Goal: Navigation & Orientation: Find specific page/section

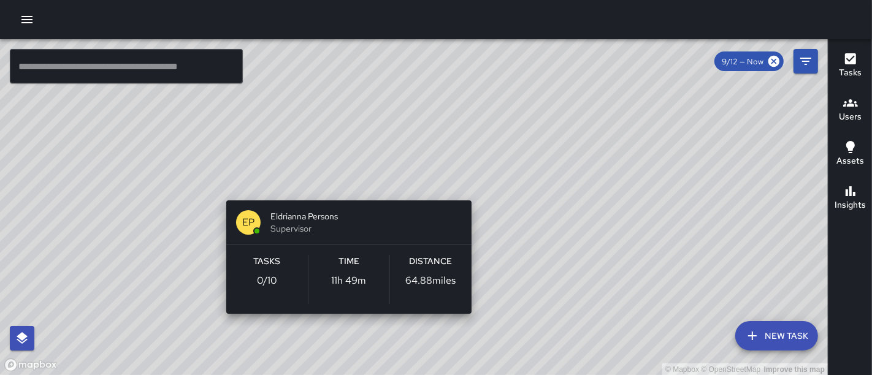
click at [342, 180] on div "© Mapbox © OpenStreetMap Improve this map EP Eldrianna Persons Supervisor Tasks…" at bounding box center [414, 207] width 828 height 337
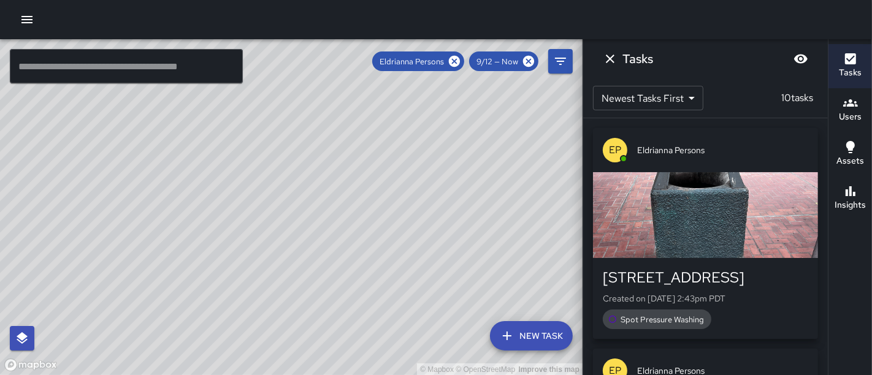
drag, startPoint x: 315, startPoint y: 169, endPoint x: 402, endPoint y: 88, distance: 118.0
click at [402, 88] on div "© Mapbox © OpenStreetMap Improve this map" at bounding box center [291, 207] width 583 height 337
drag, startPoint x: 320, startPoint y: 220, endPoint x: 423, endPoint y: -47, distance: 286.0
click at [423, 0] on html "© Mapbox © OpenStreetMap Improve this map ​ New Task Eldrianna Persons 9/12 — N…" at bounding box center [436, 187] width 872 height 375
drag, startPoint x: 297, startPoint y: 186, endPoint x: 497, endPoint y: -32, distance: 295.2
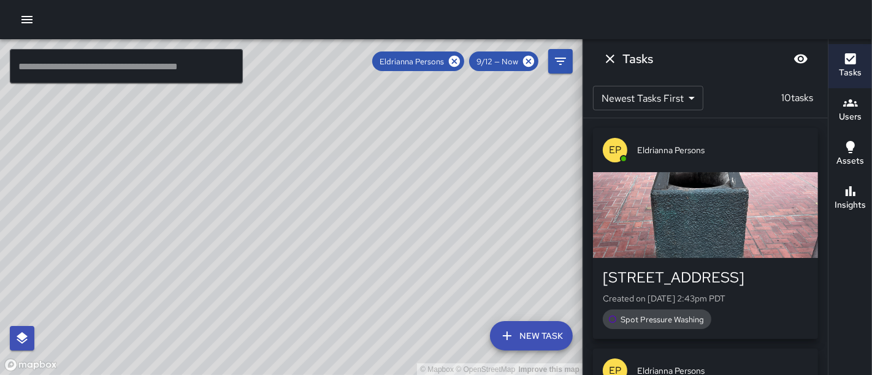
click at [497, 0] on html "© Mapbox © OpenStreetMap Improve this map ​ New Task Eldrianna Persons 9/12 — N…" at bounding box center [436, 187] width 872 height 375
drag, startPoint x: 405, startPoint y: 209, endPoint x: 333, endPoint y: -50, distance: 268.7
click at [333, 0] on html "© Mapbox © OpenStreetMap Improve this map ​ New Task Eldrianna Persons 9/12 — N…" at bounding box center [436, 187] width 872 height 375
drag, startPoint x: 418, startPoint y: 302, endPoint x: 557, endPoint y: -39, distance: 368.6
click at [557, 0] on html "© Mapbox © OpenStreetMap Improve this map ​ New Task Eldrianna Persons 9/12 — N…" at bounding box center [436, 187] width 872 height 375
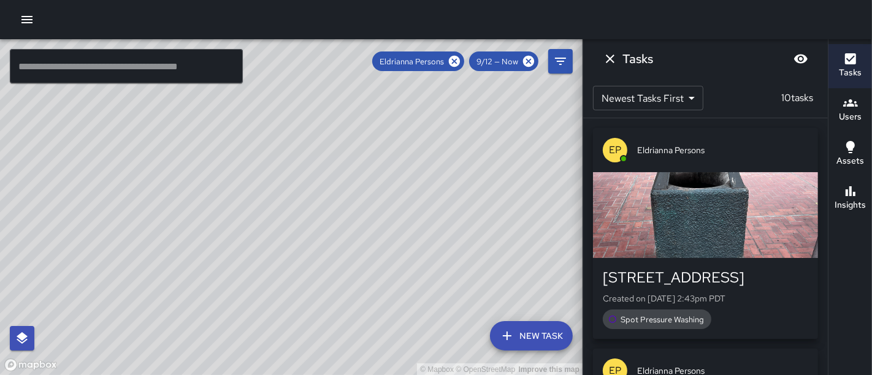
drag, startPoint x: 271, startPoint y: 188, endPoint x: 440, endPoint y: 144, distance: 174.9
click at [440, 144] on div "© Mapbox © OpenStreetMap Improve this map" at bounding box center [291, 207] width 583 height 337
drag, startPoint x: 273, startPoint y: 162, endPoint x: 465, endPoint y: 124, distance: 195.6
click at [465, 124] on div "© Mapbox © OpenStreetMap Improve this map" at bounding box center [291, 207] width 583 height 337
drag, startPoint x: 434, startPoint y: 201, endPoint x: 311, endPoint y: 48, distance: 195.9
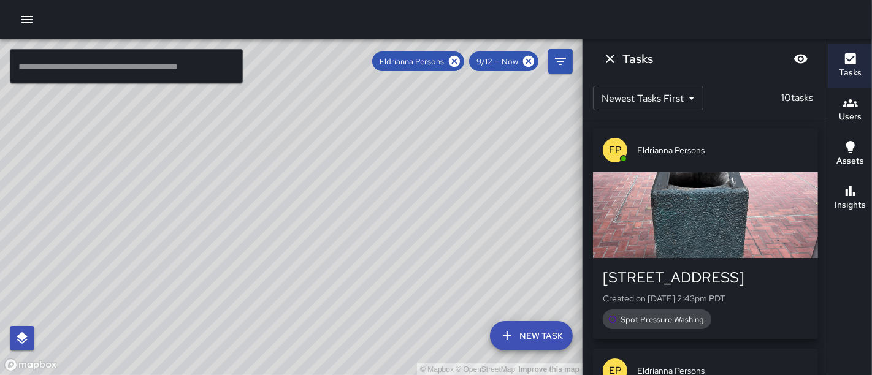
click at [311, 48] on div "© Mapbox © OpenStreetMap Improve this map" at bounding box center [291, 207] width 583 height 337
drag, startPoint x: 465, startPoint y: 199, endPoint x: 283, endPoint y: 28, distance: 249.9
click at [283, 28] on div "© Mapbox © OpenStreetMap Improve this map ​ New Task Eldrianna Persons 9/12 — N…" at bounding box center [436, 187] width 872 height 375
drag, startPoint x: 280, startPoint y: 179, endPoint x: 385, endPoint y: 89, distance: 138.3
click at [385, 89] on div "© Mapbox © OpenStreetMap Improve this map" at bounding box center [291, 207] width 583 height 337
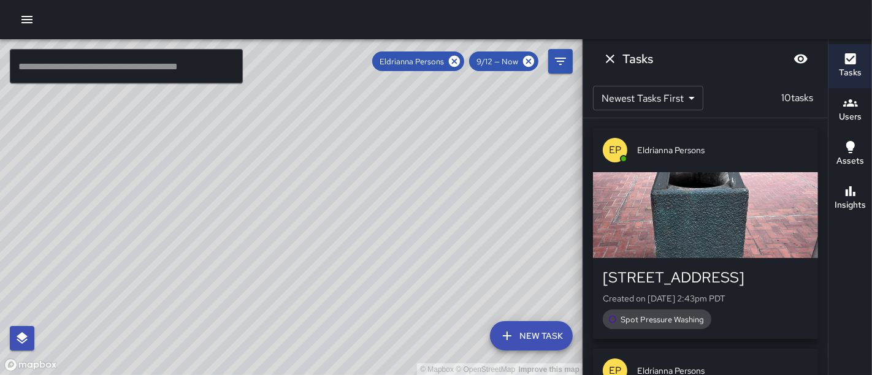
drag, startPoint x: 319, startPoint y: 106, endPoint x: 403, endPoint y: 293, distance: 204.5
click at [403, 293] on div "© Mapbox © OpenStreetMap Improve this map" at bounding box center [291, 207] width 583 height 337
drag, startPoint x: 448, startPoint y: 126, endPoint x: 419, endPoint y: 374, distance: 250.0
click at [419, 374] on div "© Mapbox © OpenStreetMap Improve this map" at bounding box center [291, 207] width 583 height 337
drag, startPoint x: 469, startPoint y: 193, endPoint x: 297, endPoint y: 392, distance: 263.1
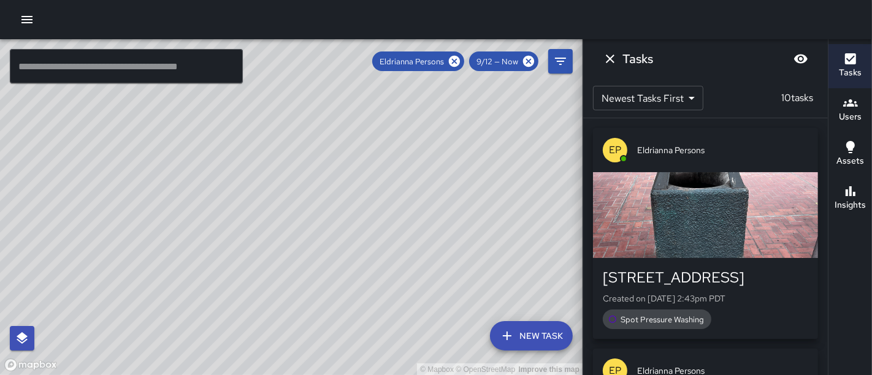
click at [297, 375] on html "© Mapbox © OpenStreetMap Improve this map ​ New Task Eldrianna Persons 9/12 — N…" at bounding box center [436, 187] width 872 height 375
drag, startPoint x: 445, startPoint y: 193, endPoint x: 217, endPoint y: 195, distance: 228.1
click at [217, 195] on div "© Mapbox © OpenStreetMap Improve this map" at bounding box center [291, 207] width 583 height 337
drag, startPoint x: 354, startPoint y: 248, endPoint x: 180, endPoint y: 388, distance: 223.7
click at [180, 375] on html "© Mapbox © OpenStreetMap Improve this map ​ New Task Eldrianna Persons 9/12 — N…" at bounding box center [436, 187] width 872 height 375
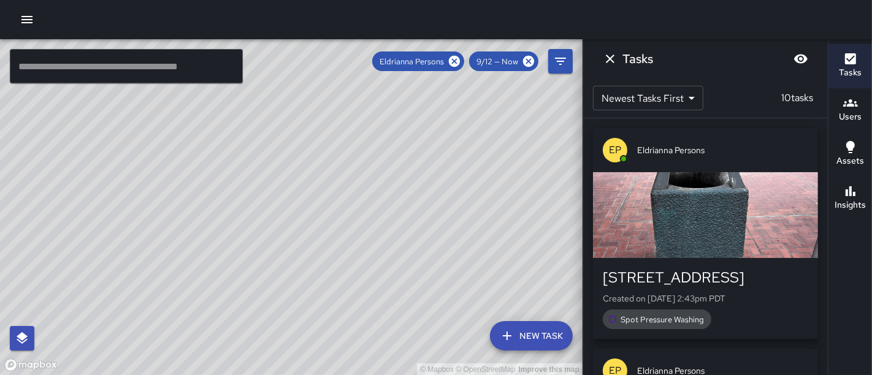
drag, startPoint x: 260, startPoint y: 284, endPoint x: 484, endPoint y: 214, distance: 234.5
click at [484, 214] on div "© Mapbox © OpenStreetMap Improve this map" at bounding box center [291, 207] width 583 height 337
drag, startPoint x: 245, startPoint y: 225, endPoint x: 402, endPoint y: 312, distance: 178.7
click at [402, 312] on div "© Mapbox © OpenStreetMap Improve this map" at bounding box center [291, 207] width 583 height 337
drag, startPoint x: 308, startPoint y: 239, endPoint x: 399, endPoint y: 262, distance: 93.6
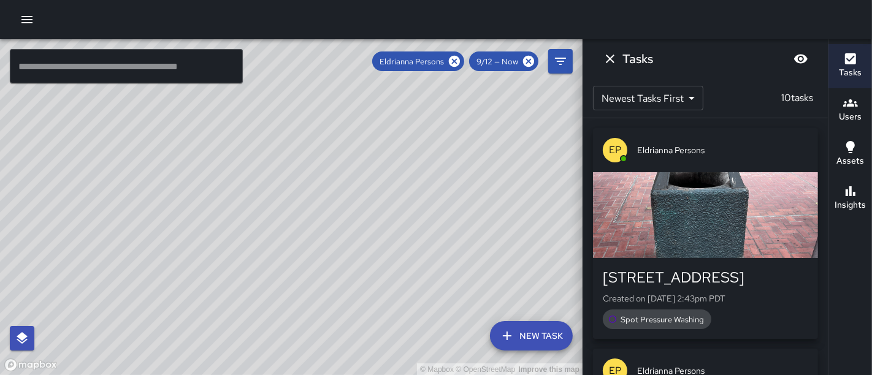
click at [399, 262] on div "© Mapbox © OpenStreetMap Improve this map" at bounding box center [291, 207] width 583 height 337
drag, startPoint x: 408, startPoint y: 160, endPoint x: 432, endPoint y: 295, distance: 137.0
click at [432, 295] on div "© Mapbox © OpenStreetMap Improve this map" at bounding box center [291, 207] width 583 height 337
drag, startPoint x: 368, startPoint y: 251, endPoint x: 468, endPoint y: 172, distance: 127.1
click at [468, 172] on div "© Mapbox © OpenStreetMap Improve this map" at bounding box center [291, 207] width 583 height 337
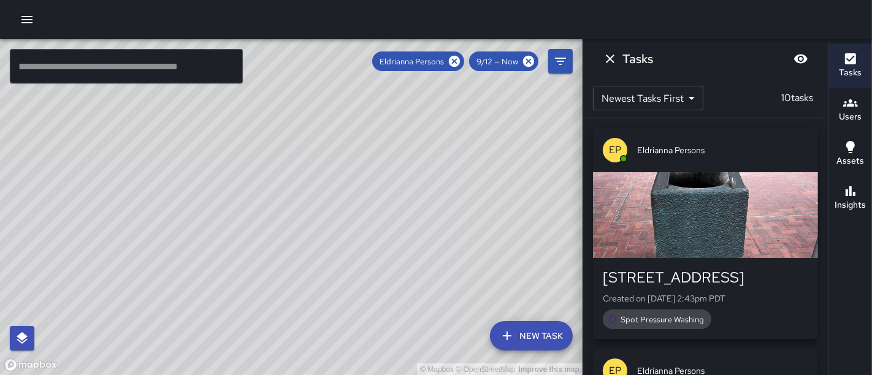
drag, startPoint x: 350, startPoint y: 237, endPoint x: 502, endPoint y: 174, distance: 165.5
click at [502, 174] on div "© Mapbox © OpenStreetMap Improve this map" at bounding box center [291, 207] width 583 height 337
drag, startPoint x: 307, startPoint y: 307, endPoint x: 281, endPoint y: 151, distance: 157.9
click at [281, 158] on div "© Mapbox © OpenStreetMap Improve this map" at bounding box center [291, 207] width 583 height 337
drag, startPoint x: 253, startPoint y: 351, endPoint x: 266, endPoint y: 195, distance: 156.3
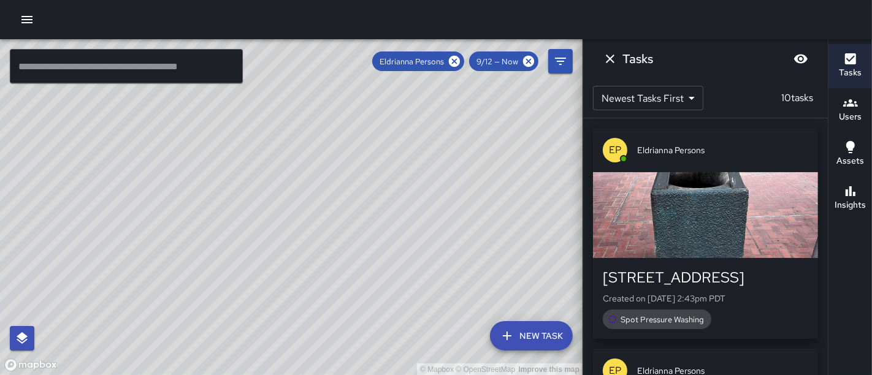
click at [266, 195] on div "© Mapbox © OpenStreetMap Improve this map" at bounding box center [291, 207] width 583 height 337
drag, startPoint x: 266, startPoint y: 224, endPoint x: 245, endPoint y: 86, distance: 139.5
click at [245, 86] on div "© Mapbox © OpenStreetMap Improve this map" at bounding box center [291, 207] width 583 height 337
drag, startPoint x: 230, startPoint y: 143, endPoint x: 331, endPoint y: -17, distance: 188.8
click at [331, 0] on html "© Mapbox © OpenStreetMap Improve this map ​ New Task Eldrianna Persons 9/12 — N…" at bounding box center [436, 187] width 872 height 375
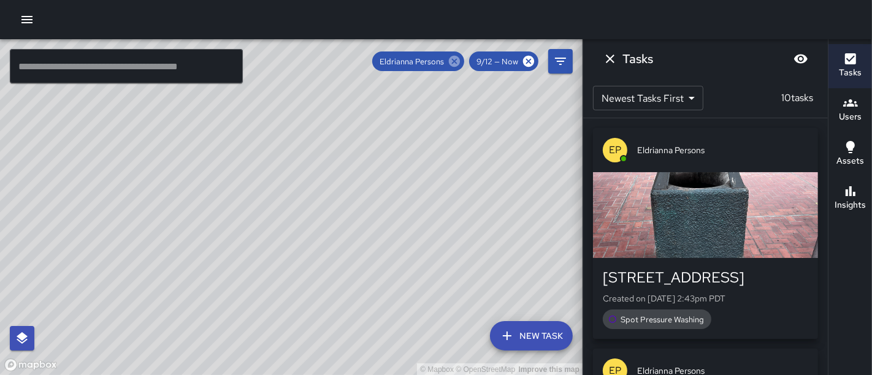
click at [457, 60] on icon at bounding box center [454, 61] width 11 height 11
